Goal: Communication & Community: Answer question/provide support

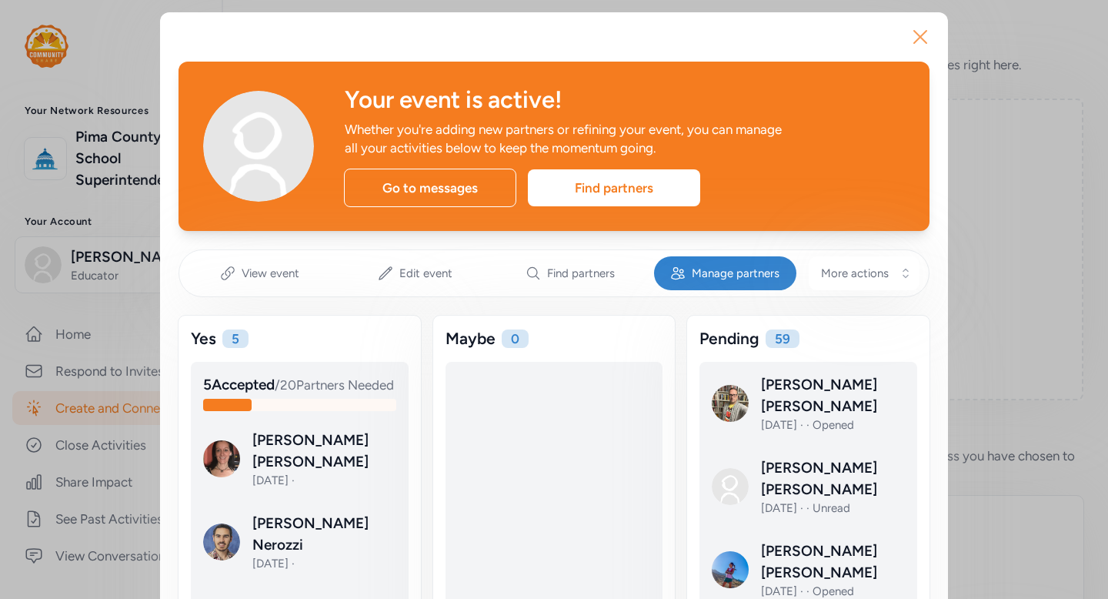
click at [916, 36] on icon "button" at bounding box center [920, 37] width 25 height 25
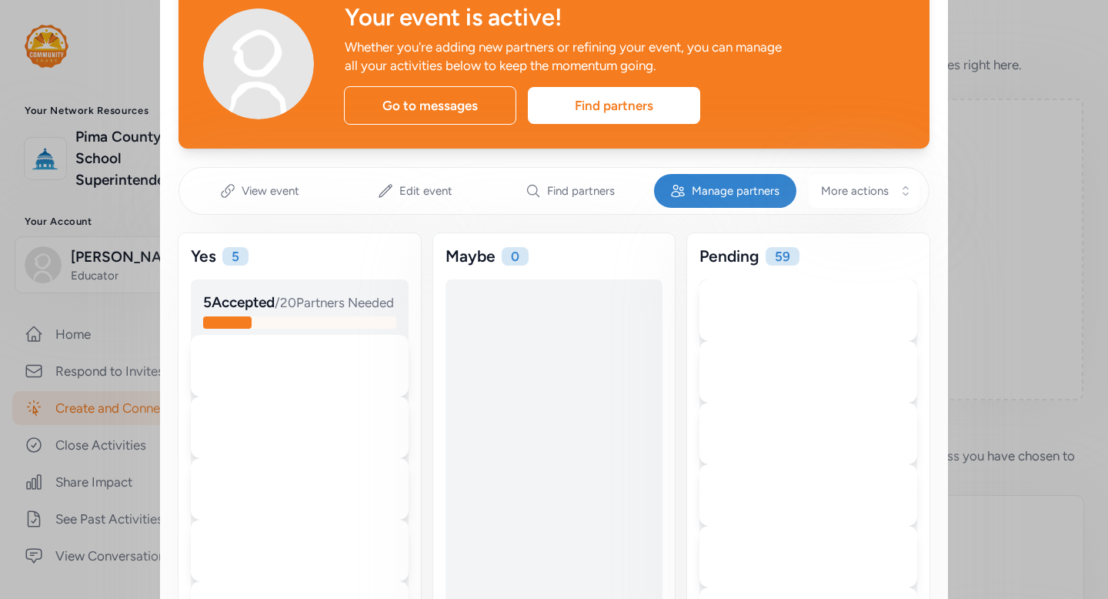
scroll to position [95, 0]
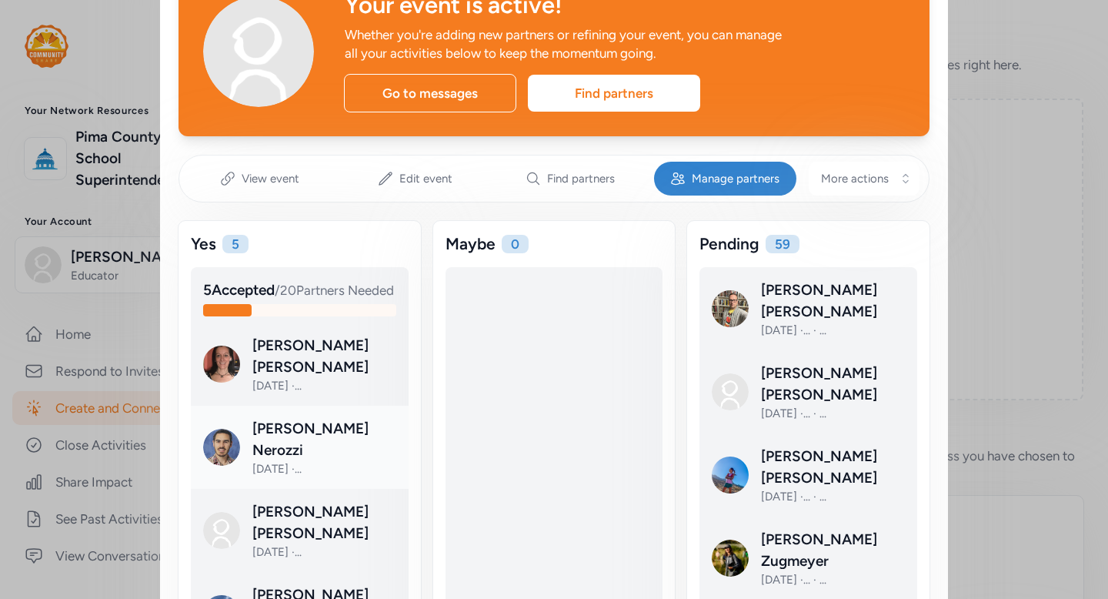
click at [349, 432] on div at bounding box center [312, 459] width 218 height 83
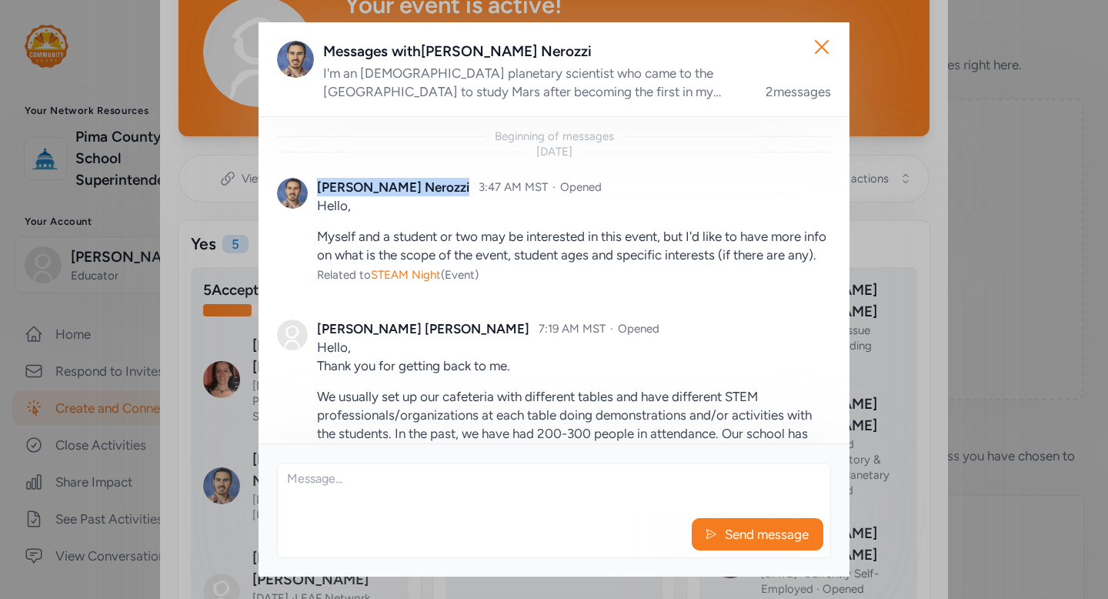
drag, startPoint x: 413, startPoint y: 185, endPoint x: 316, endPoint y: 186, distance: 97.0
click at [317, 186] on div "[PERSON_NAME] 3:47 AM MST · Opened" at bounding box center [574, 187] width 514 height 18
copy div "[PERSON_NAME]"
